Goal: Task Accomplishment & Management: Manage account settings

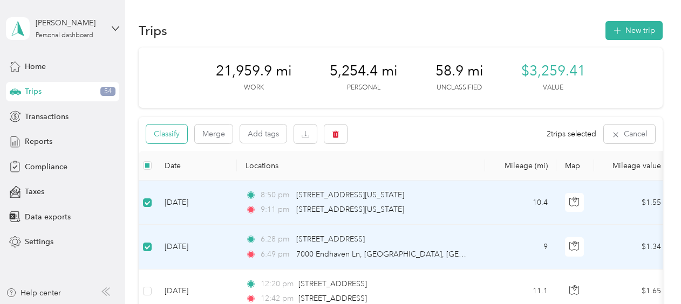
click at [175, 134] on button "Classify" at bounding box center [166, 134] width 41 height 19
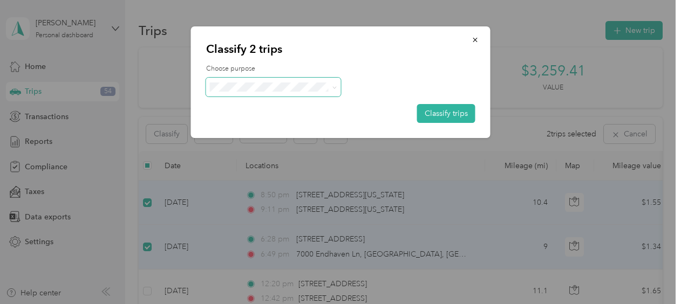
click at [335, 85] on icon at bounding box center [334, 87] width 5 height 5
click at [280, 109] on li "Globus" at bounding box center [273, 101] width 135 height 19
click at [433, 112] on button "Classify trips" at bounding box center [446, 113] width 58 height 19
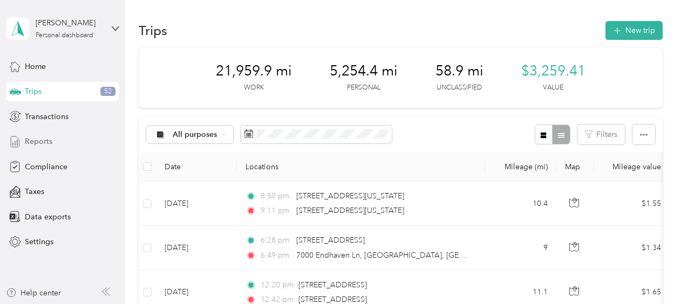
click at [50, 138] on span "Reports" at bounding box center [39, 141] width 28 height 11
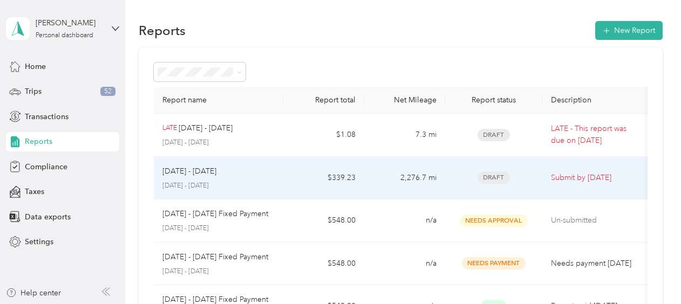
click at [445, 174] on td "2,276.7 mi" at bounding box center [404, 178] width 81 height 43
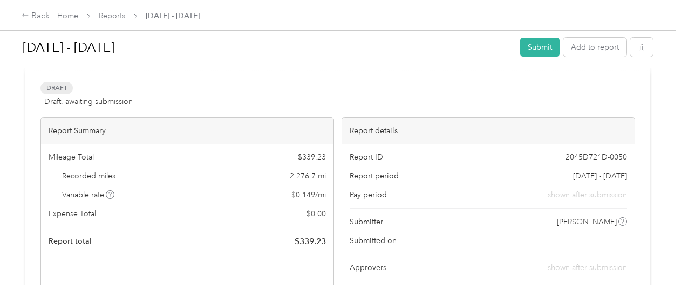
scroll to position [43, 0]
click at [541, 45] on button "Submit" at bounding box center [539, 47] width 39 height 19
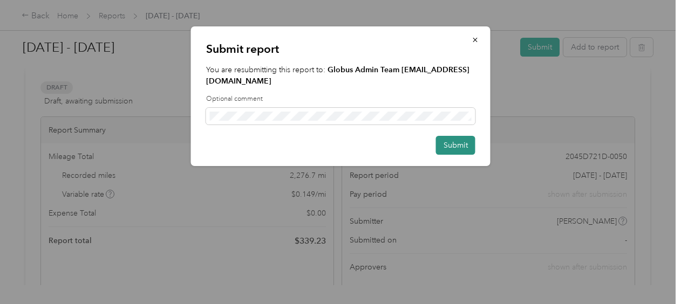
click at [449, 141] on button "Submit" at bounding box center [455, 145] width 39 height 19
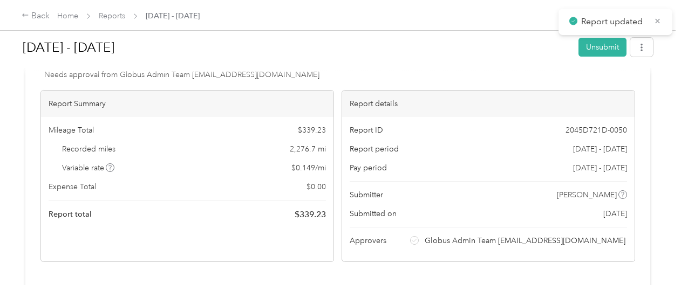
scroll to position [16, 0]
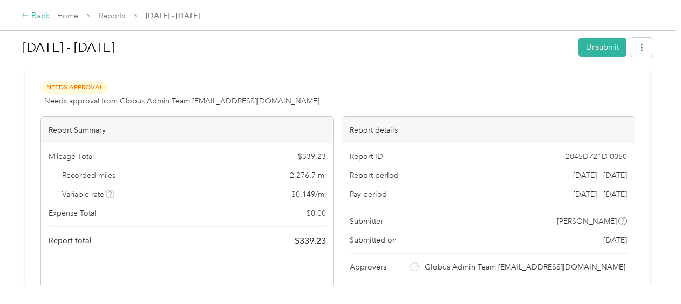
click at [45, 15] on div "Back" at bounding box center [36, 16] width 28 height 13
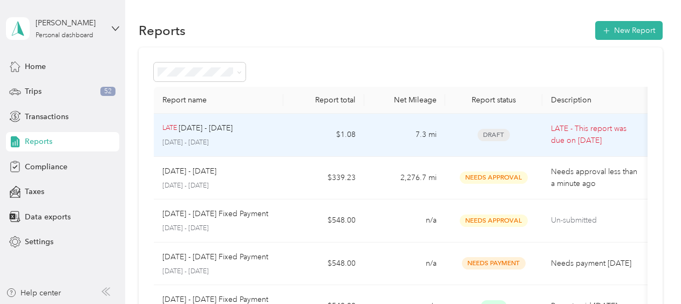
click at [455, 136] on div "Draft" at bounding box center [494, 135] width 80 height 12
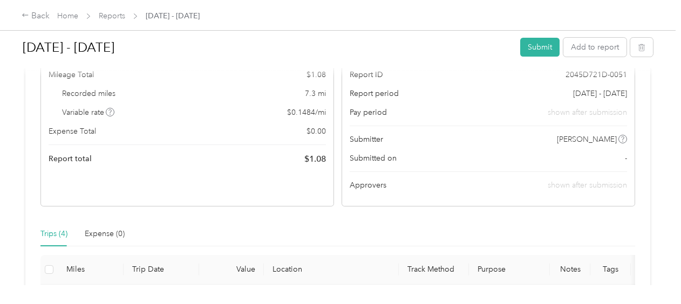
scroll to position [122, 0]
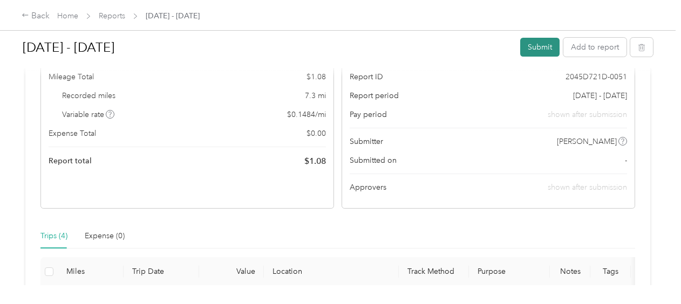
click at [536, 43] on button "Submit" at bounding box center [539, 47] width 39 height 19
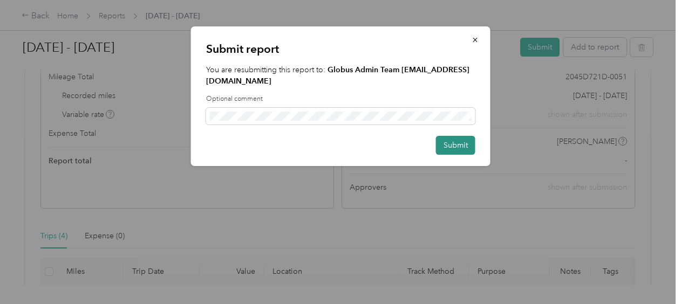
click at [459, 153] on button "Submit" at bounding box center [455, 145] width 39 height 19
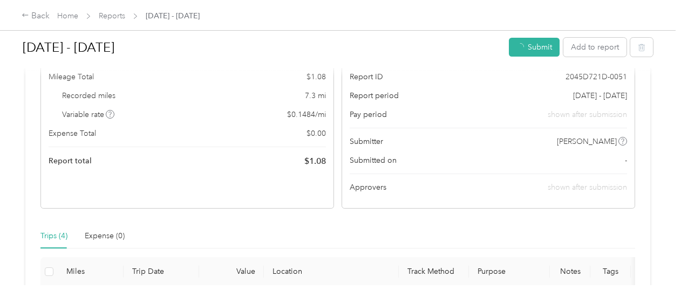
scroll to position [134, 0]
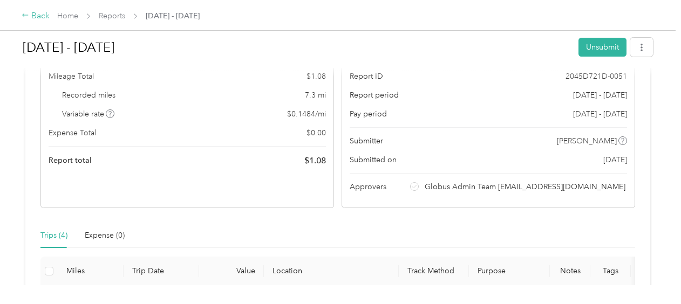
click at [39, 13] on div "Back" at bounding box center [36, 16] width 28 height 13
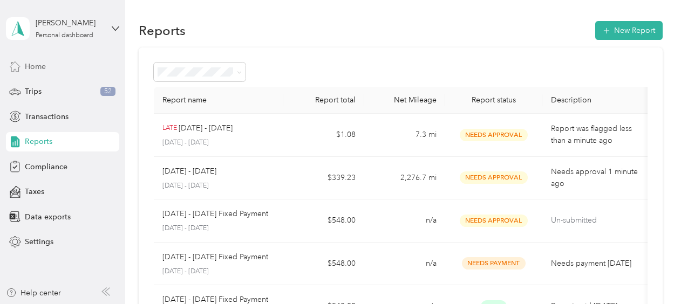
click at [40, 64] on span "Home" at bounding box center [35, 66] width 21 height 11
